Goal: Navigation & Orientation: Find specific page/section

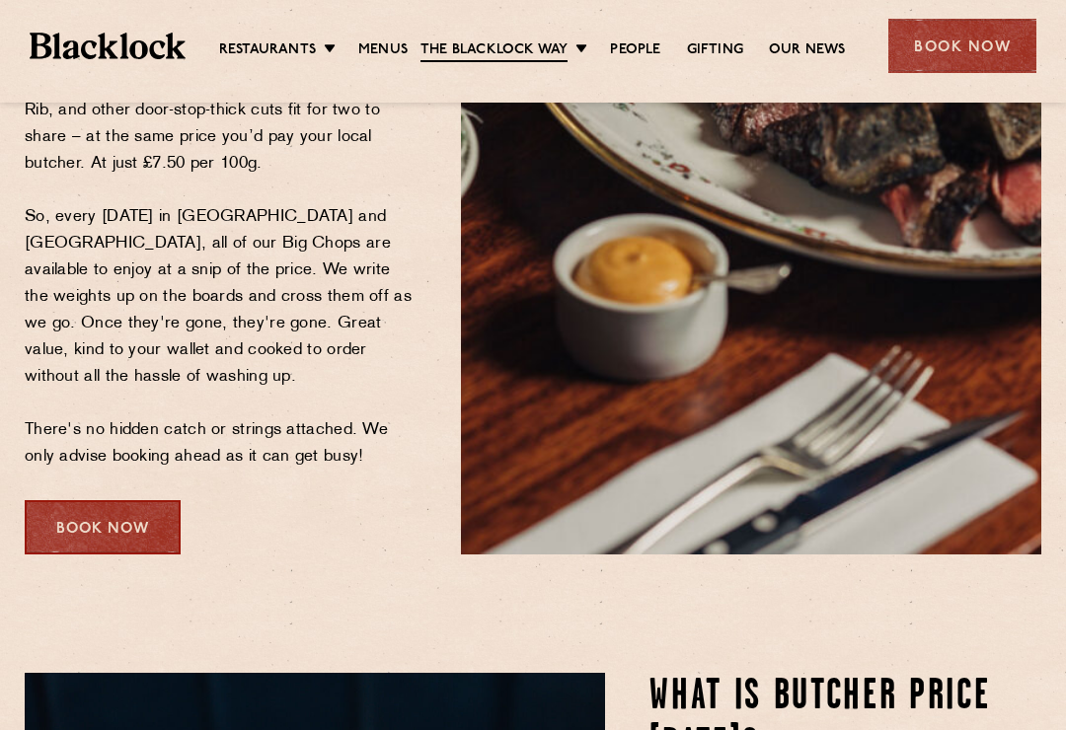
scroll to position [449, 0]
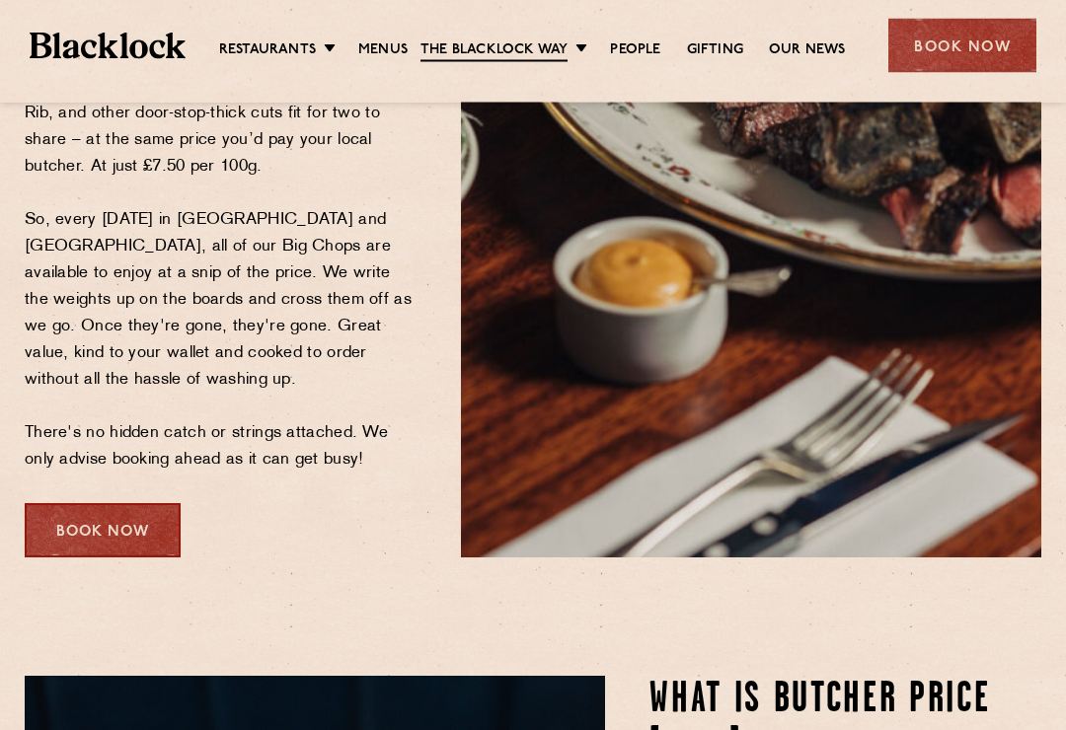
click at [375, 42] on link "Menus" at bounding box center [382, 50] width 49 height 20
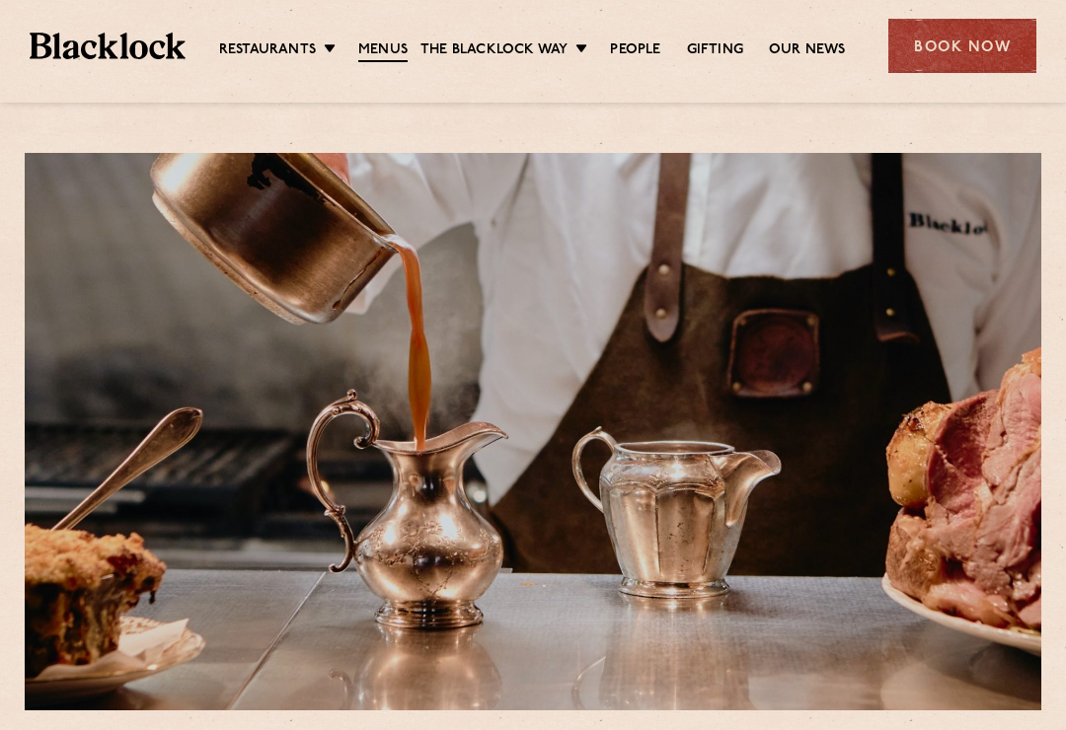
click at [808, 45] on link "Our News" at bounding box center [807, 50] width 77 height 20
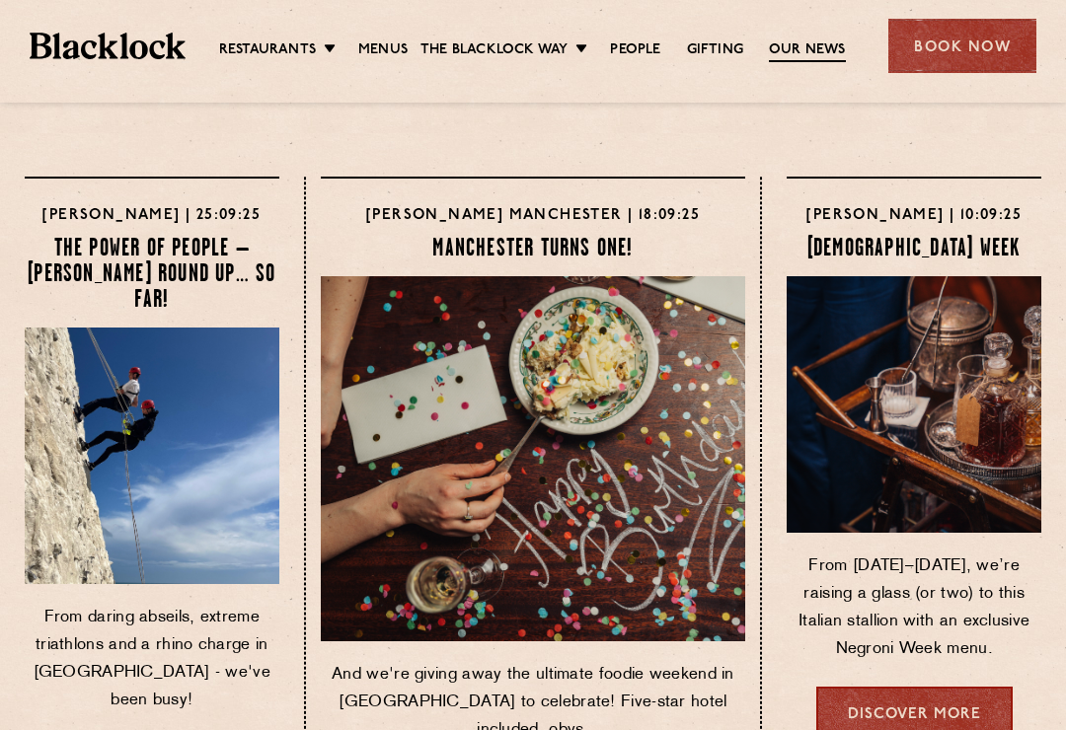
click at [0, 0] on link "[GEOGRAPHIC_DATA]" at bounding box center [0, 0] width 0 height 0
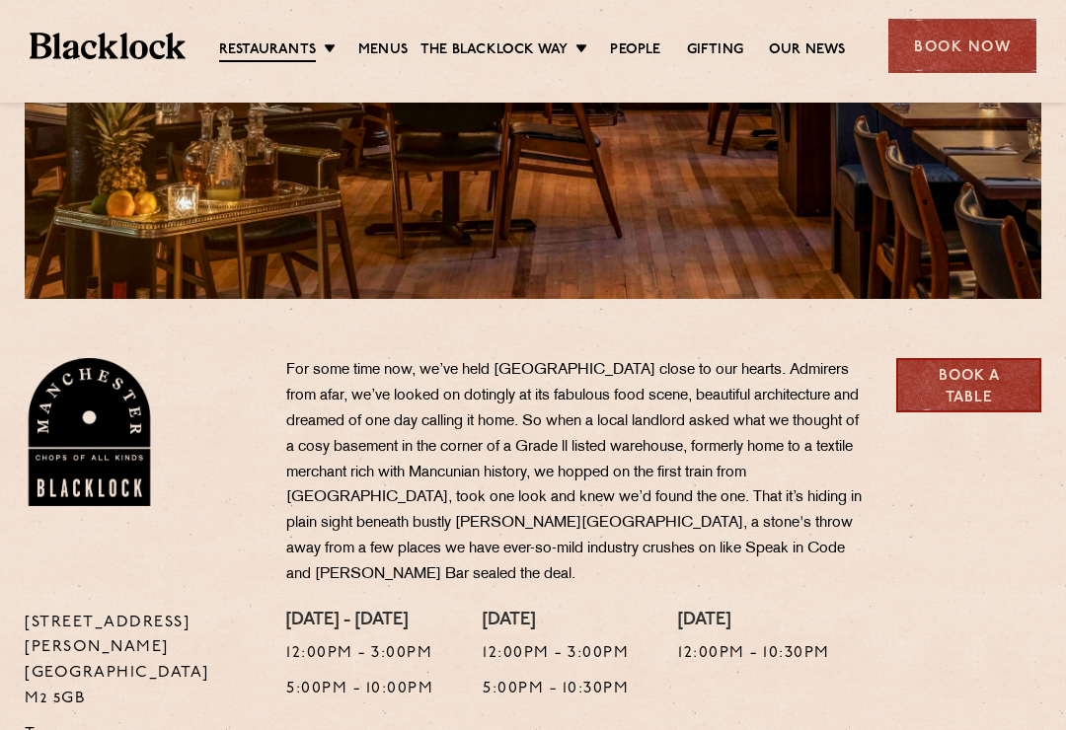
scroll to position [409, 0]
